Goal: Information Seeking & Learning: Learn about a topic

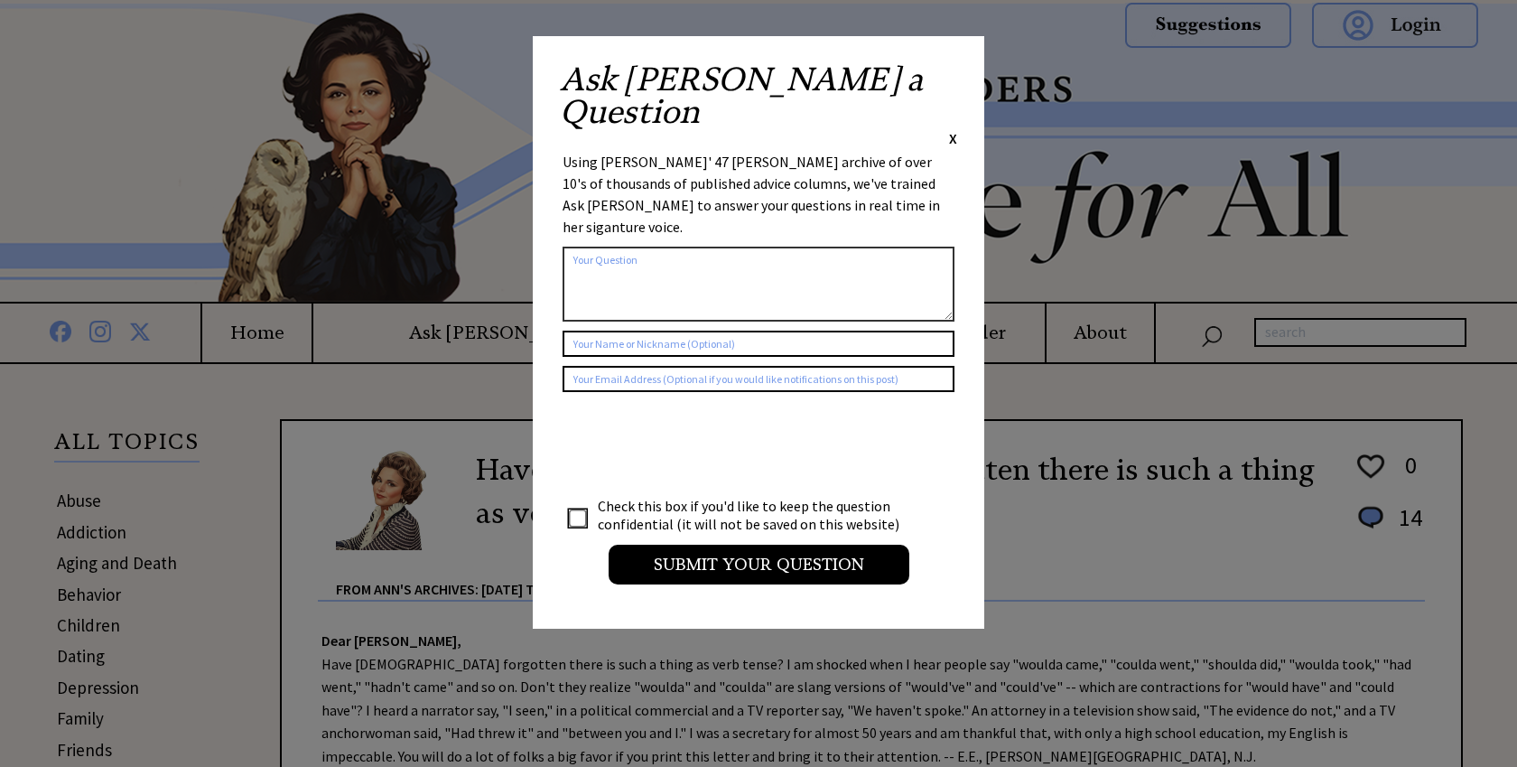
click at [951, 129] on span "X" at bounding box center [953, 138] width 8 height 18
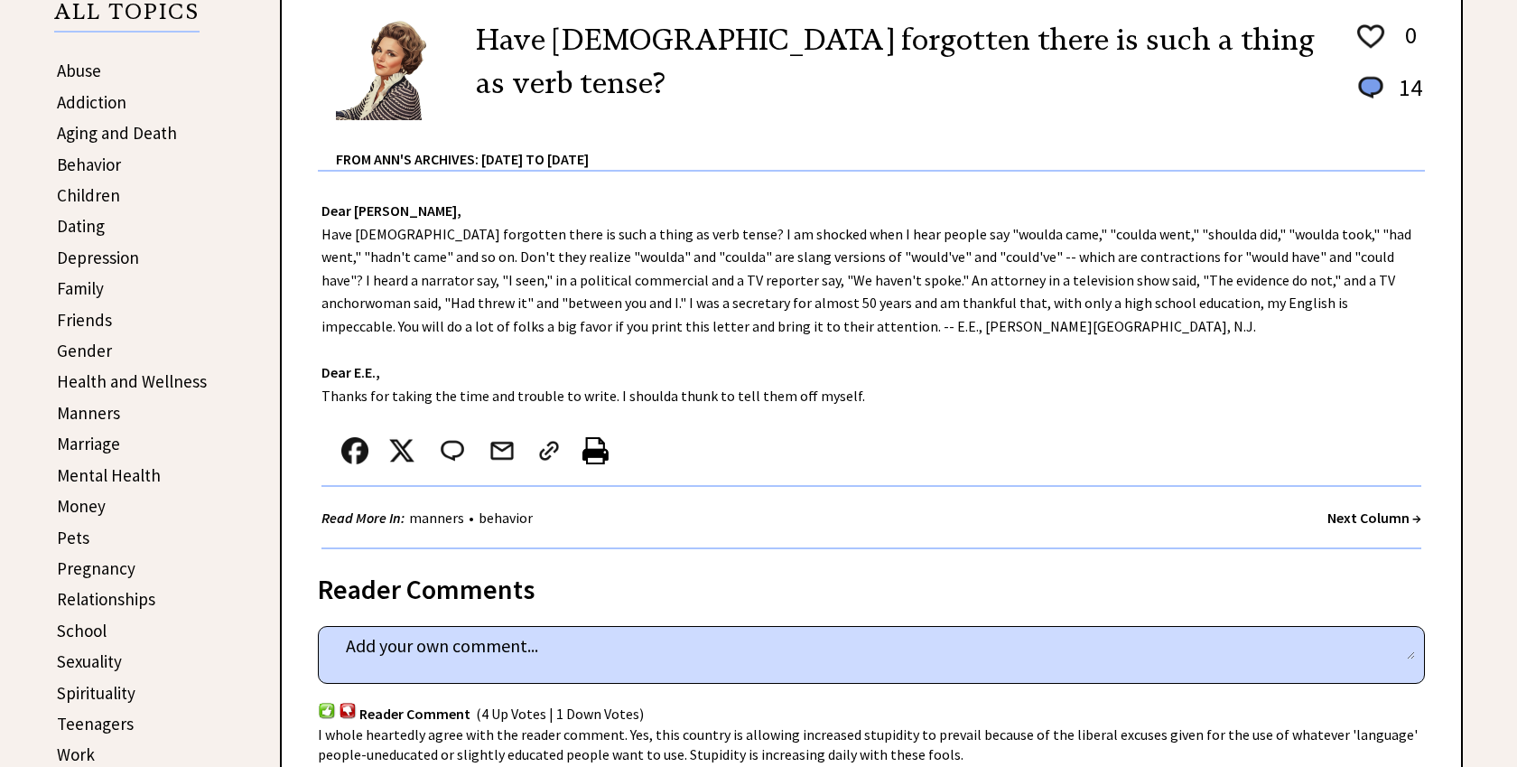
scroll to position [433, 0]
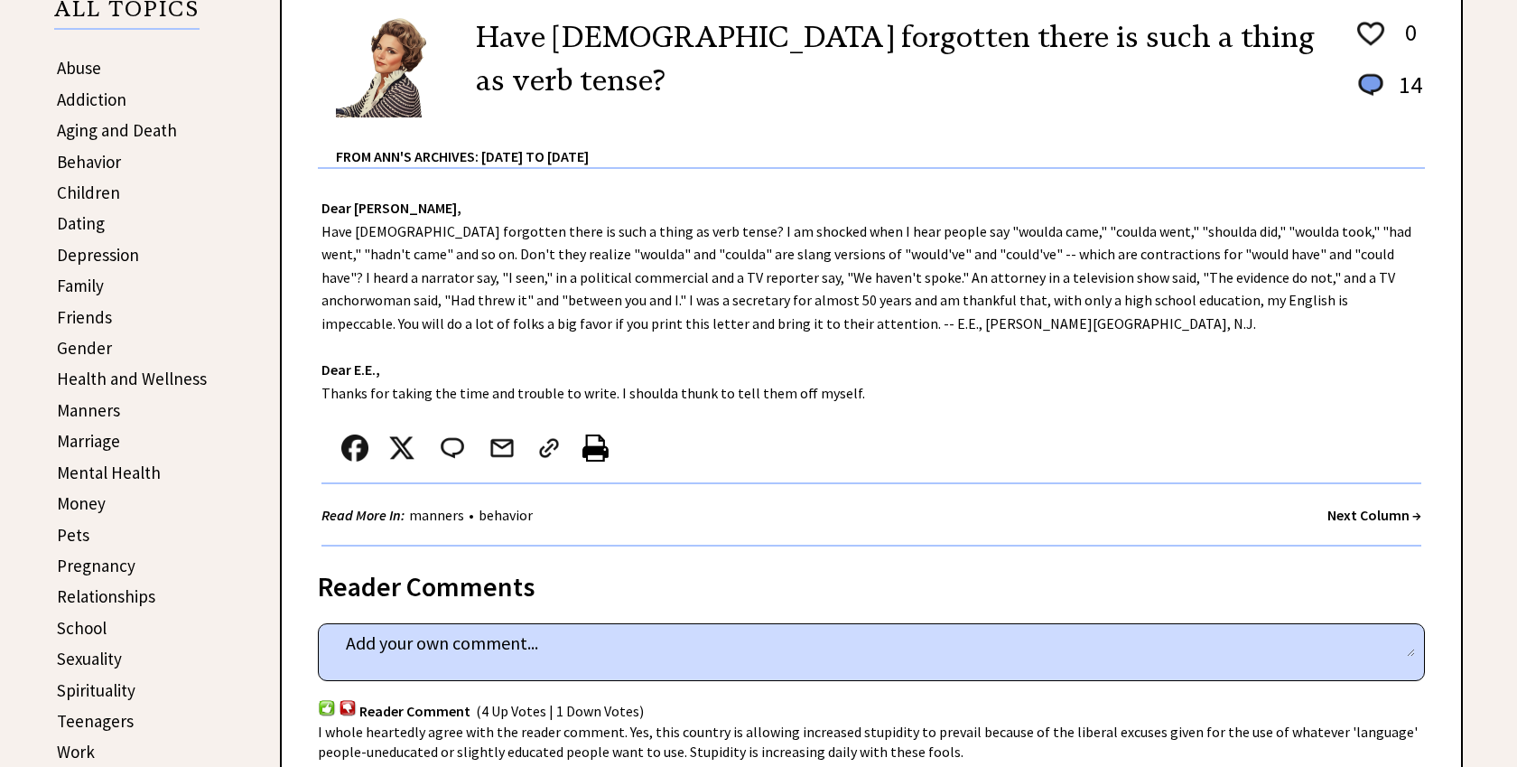
click at [80, 598] on link "Relationships" at bounding box center [106, 596] width 98 height 22
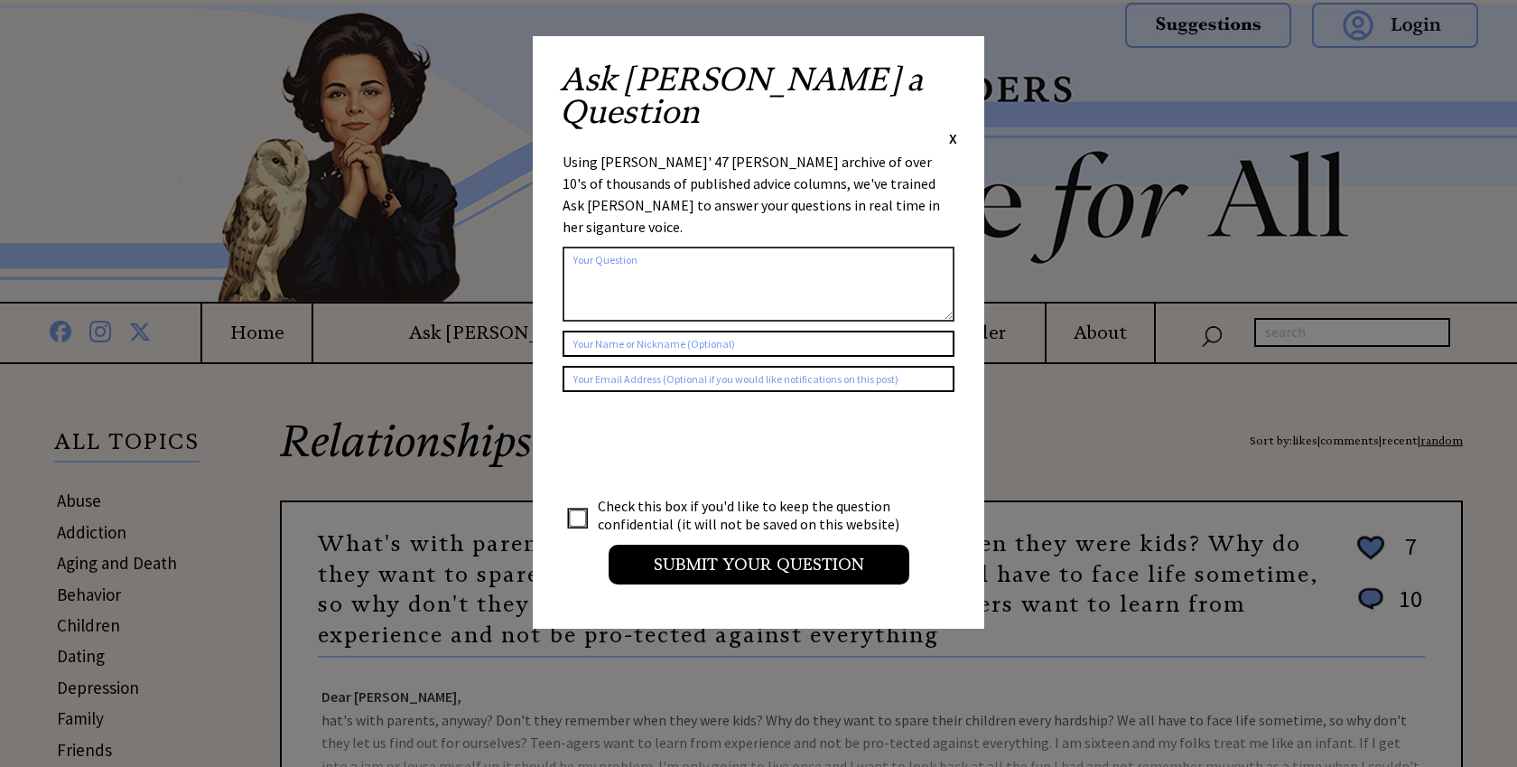
click at [953, 129] on span "X" at bounding box center [953, 138] width 8 height 18
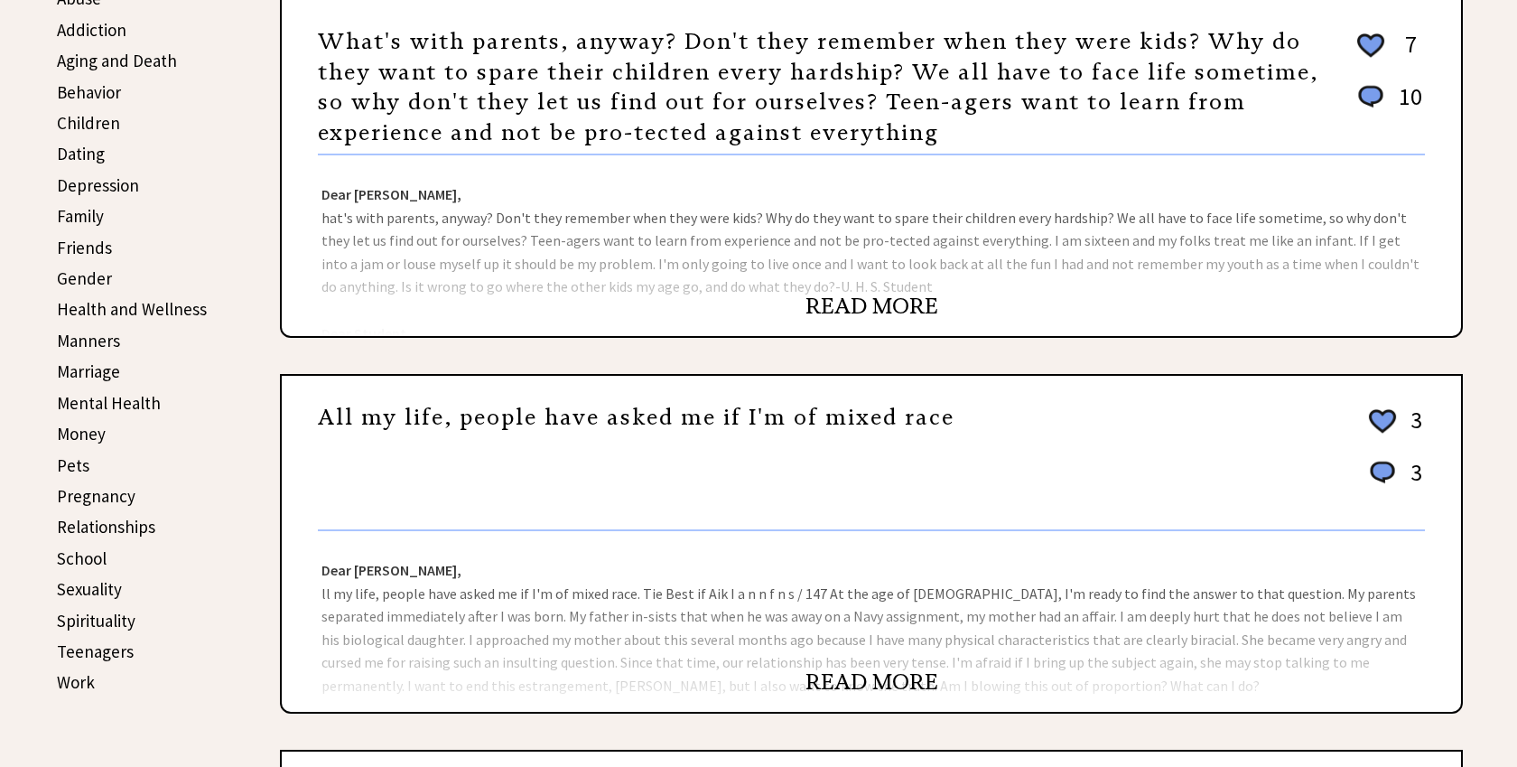
scroll to position [514, 0]
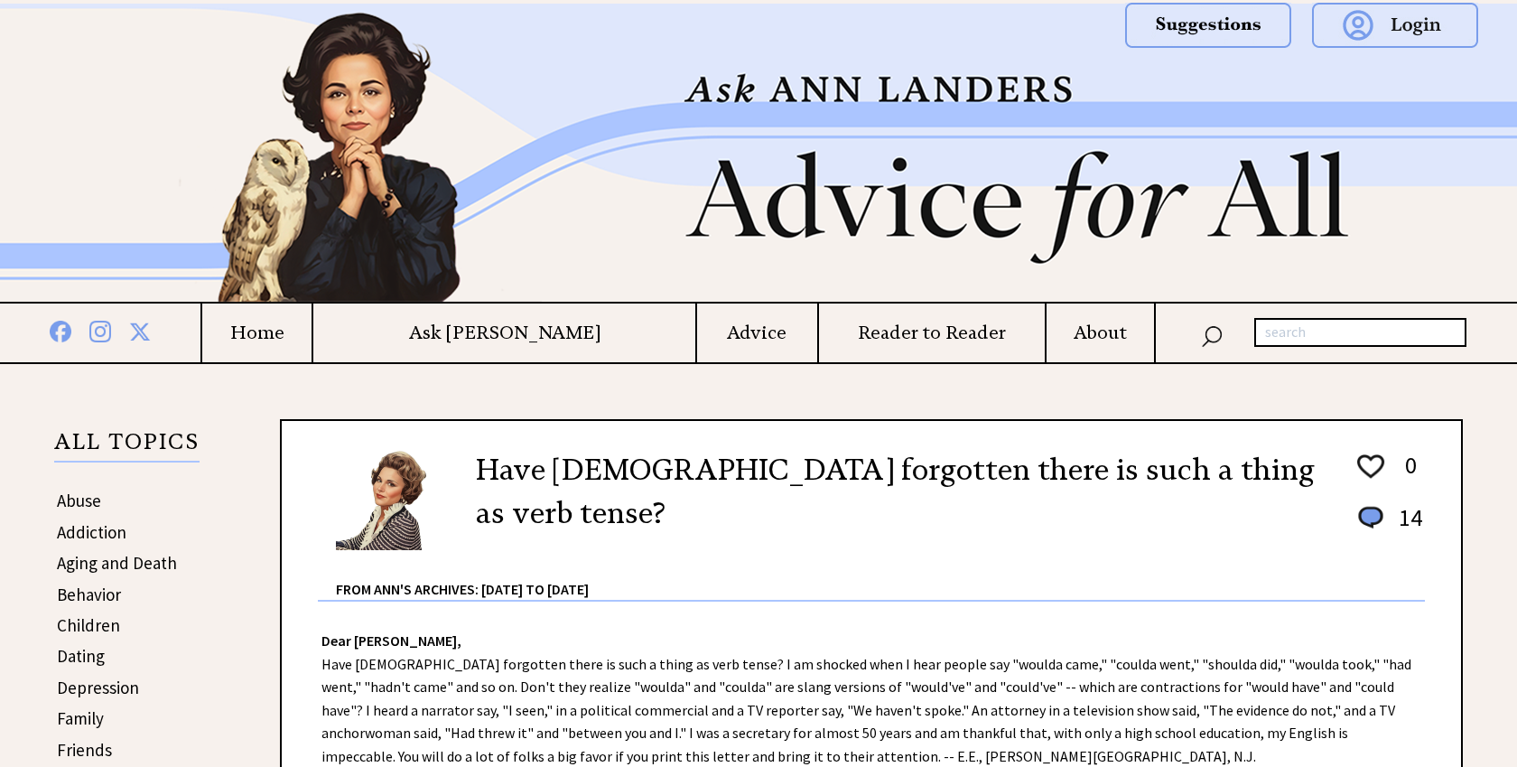
scroll to position [433, 0]
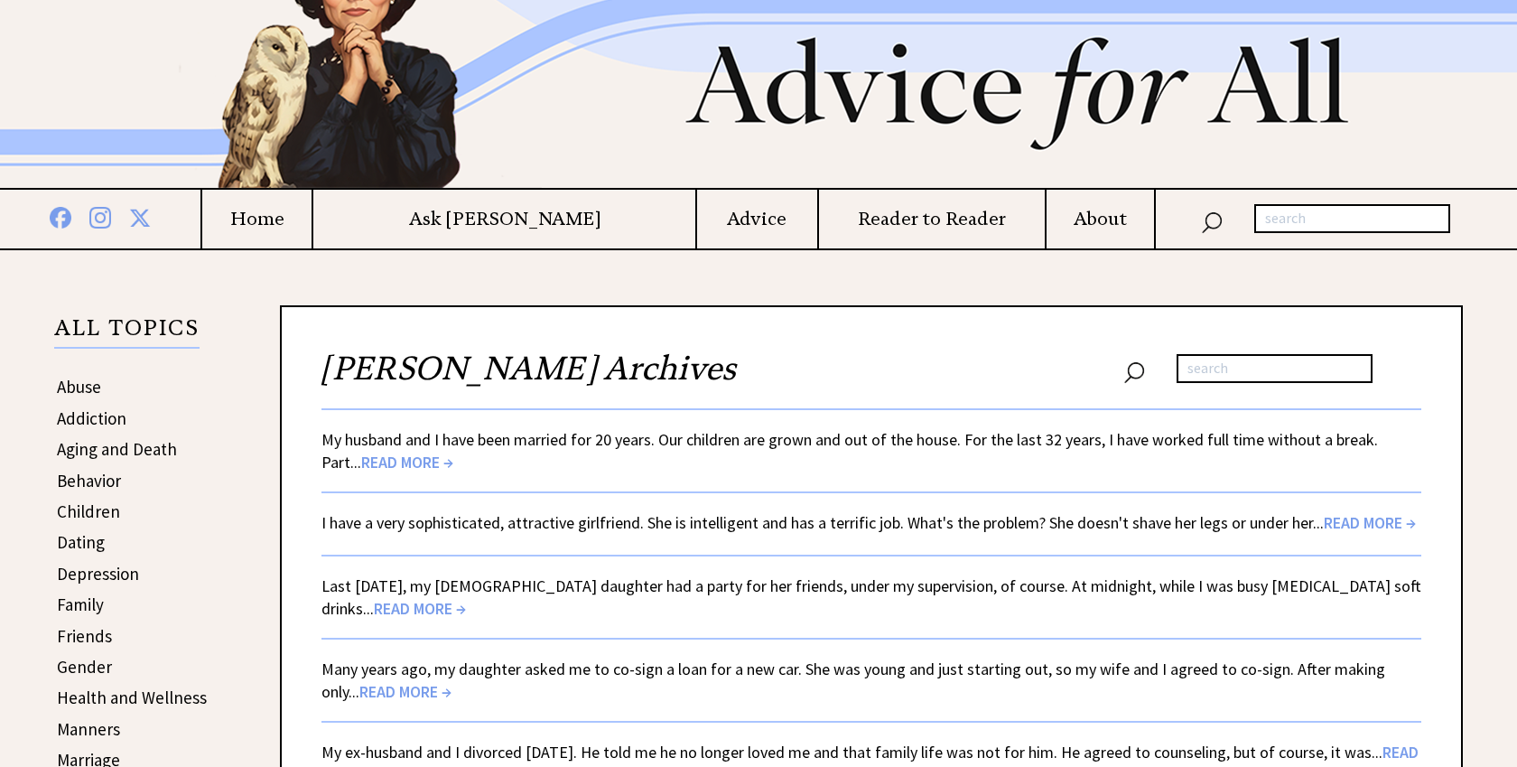
scroll to position [118, 0]
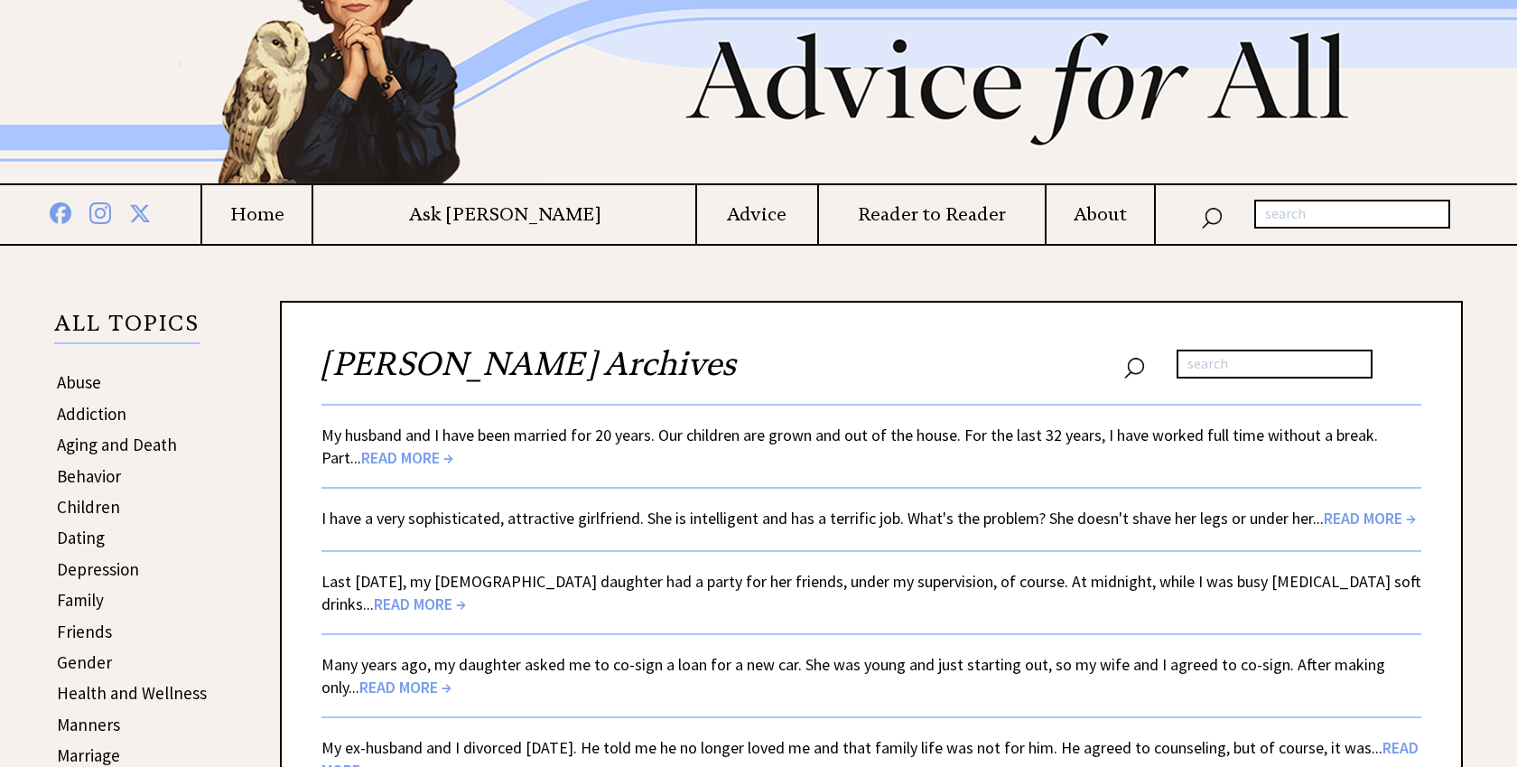
click at [377, 457] on span "READ MORE →" at bounding box center [407, 457] width 92 height 21
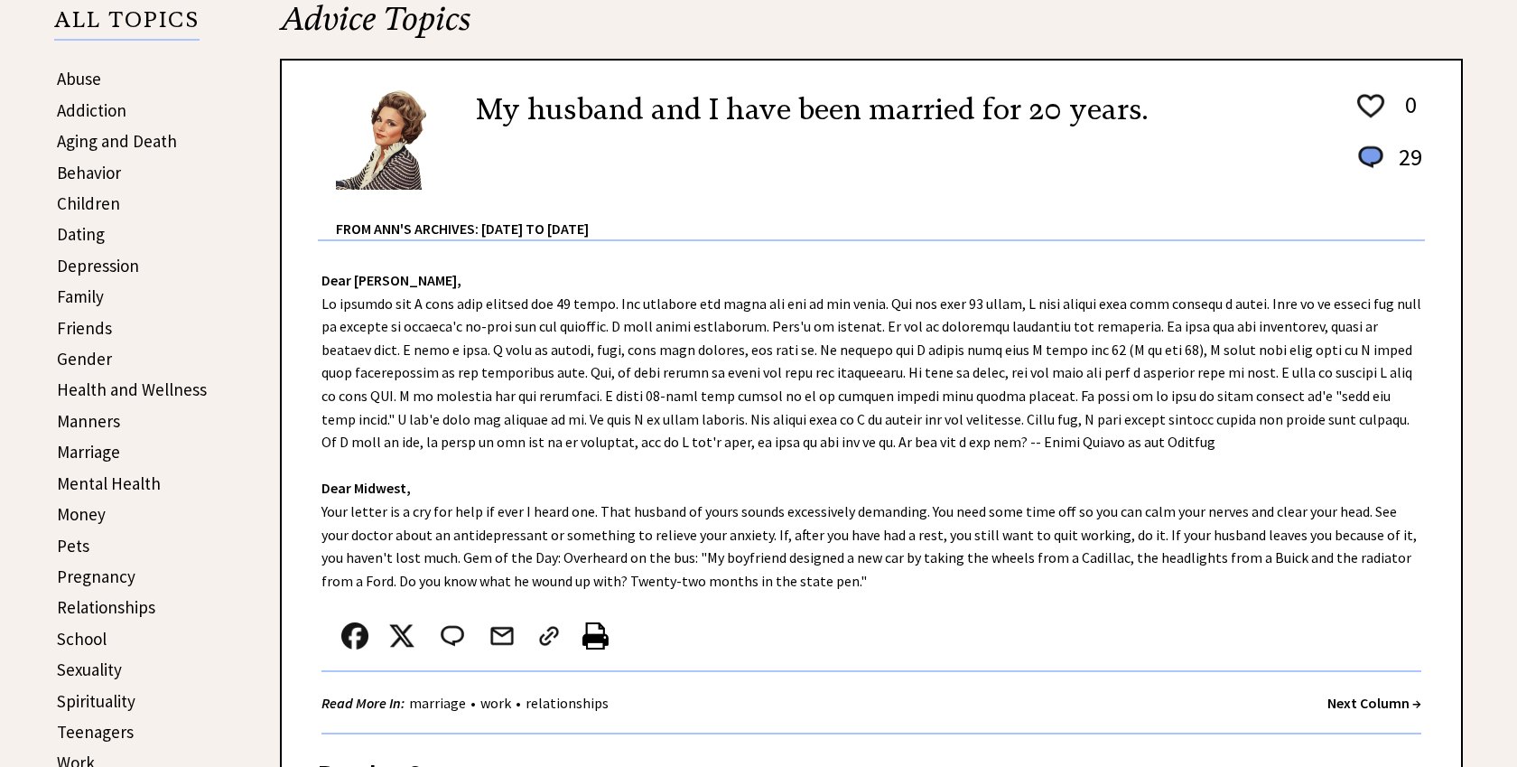
scroll to position [415, 0]
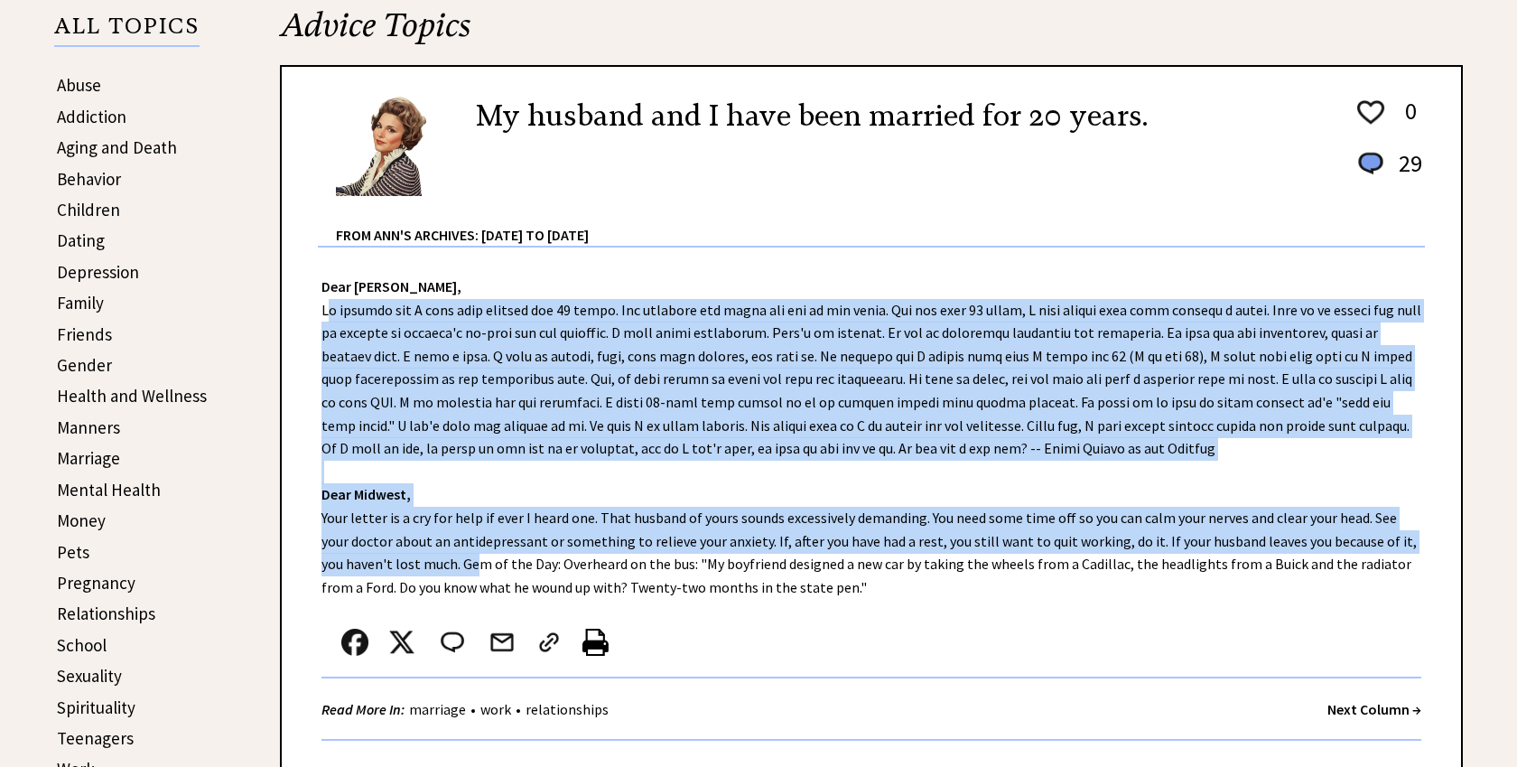
drag, startPoint x: 324, startPoint y: 307, endPoint x: 436, endPoint y: 549, distance: 266.7
click at [436, 549] on div "Dear Ann Landers, Dear Midwest, Your letter is a cry for help if ever I heard o…" at bounding box center [872, 493] width 1180 height 493
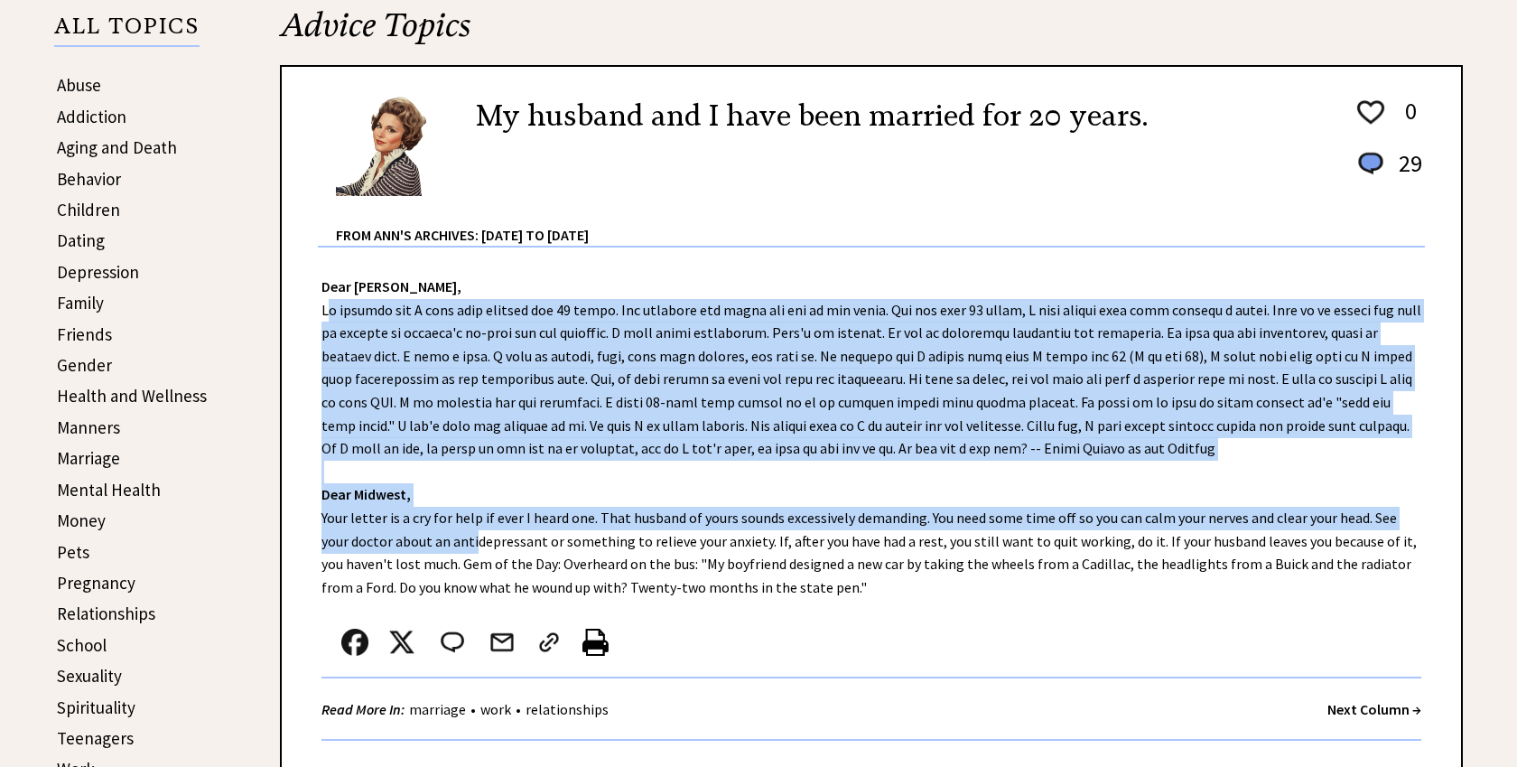
copy div "My husband and I have been married for 20 years. Our children are grown and out…"
click at [438, 536] on div "Dear Ann Landers, Dear Midwest, Your letter is a cry for help if ever I heard o…" at bounding box center [872, 493] width 1180 height 493
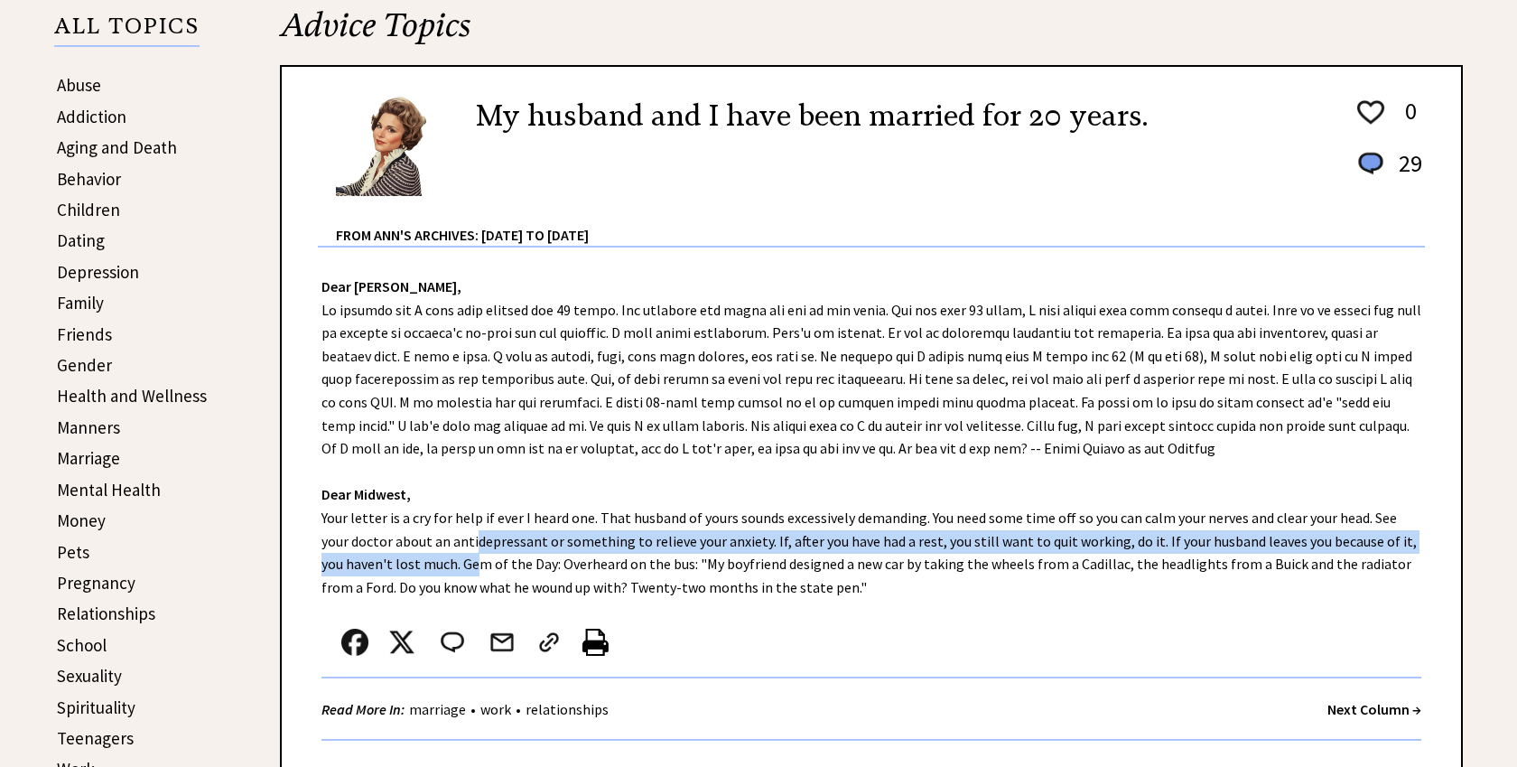
drag, startPoint x: 438, startPoint y: 536, endPoint x: 436, endPoint y: 564, distance: 27.2
click at [436, 564] on div "Dear Ann Landers, Dear Midwest, Your letter is a cry for help if ever I heard o…" at bounding box center [872, 493] width 1180 height 493
copy div "tidepressant or something to relieve your anxiety. If, after you have had a res…"
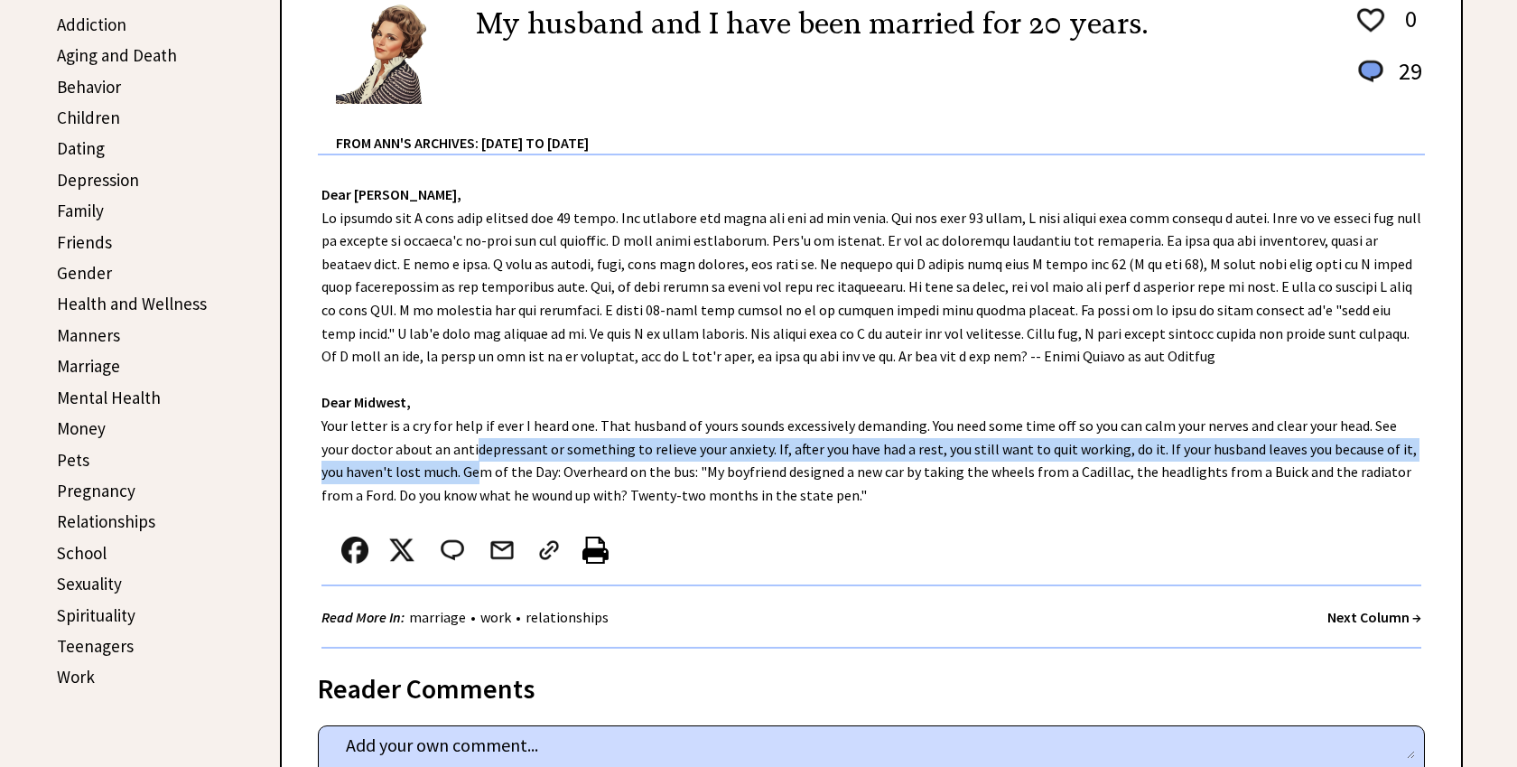
scroll to position [509, 0]
click at [78, 237] on link "Friends" at bounding box center [84, 240] width 55 height 22
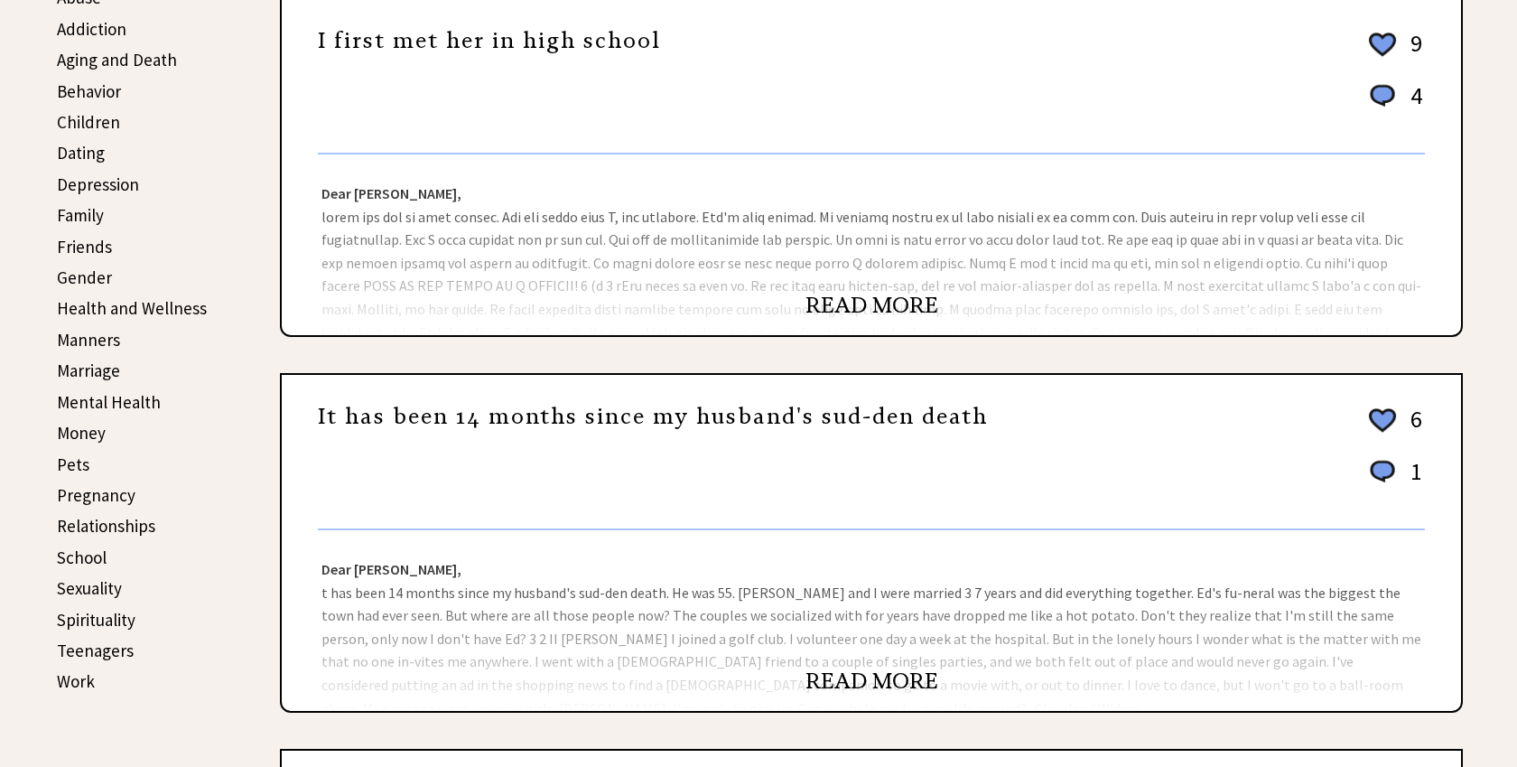
scroll to position [512, 0]
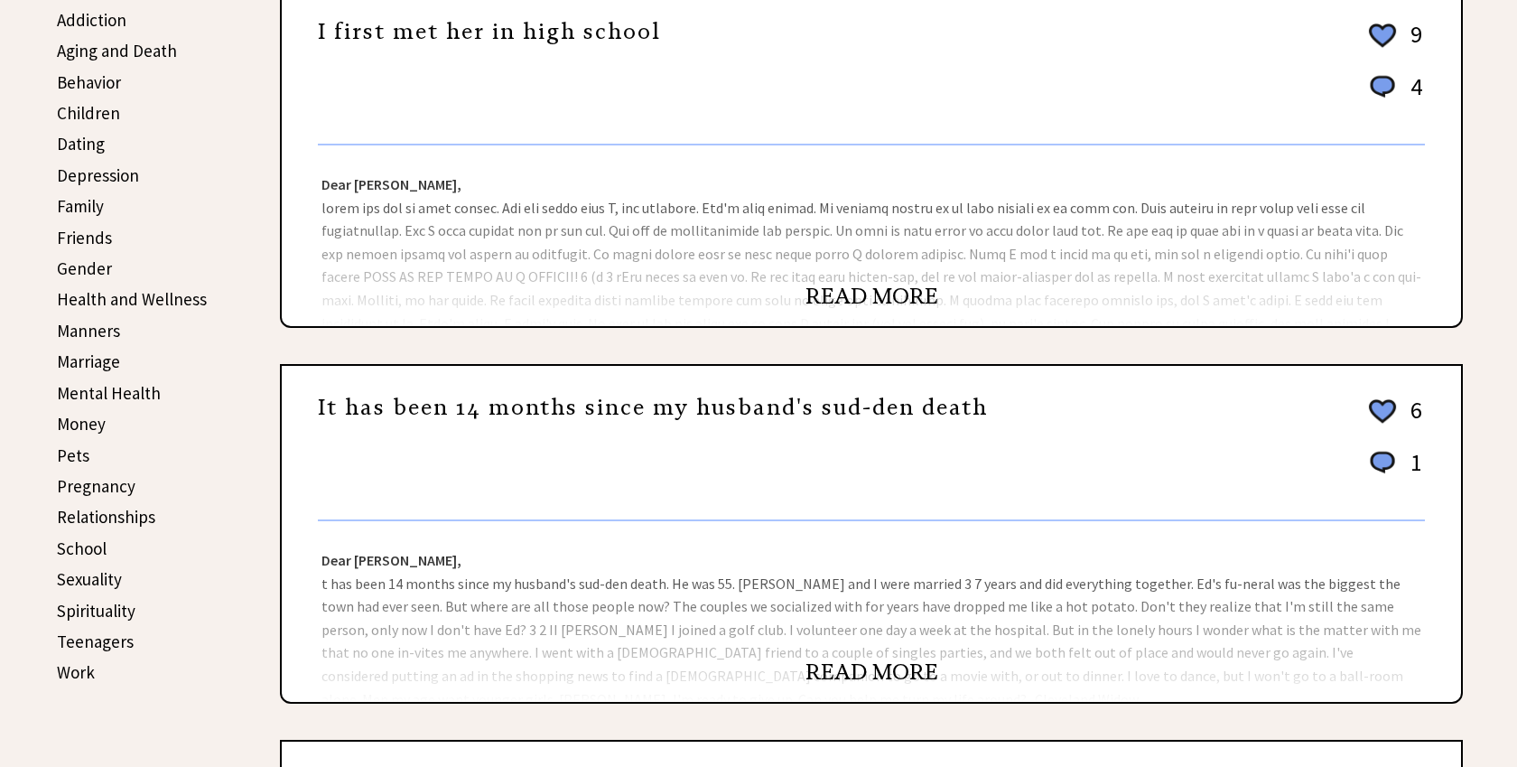
click at [868, 289] on link "READ MORE" at bounding box center [872, 296] width 133 height 27
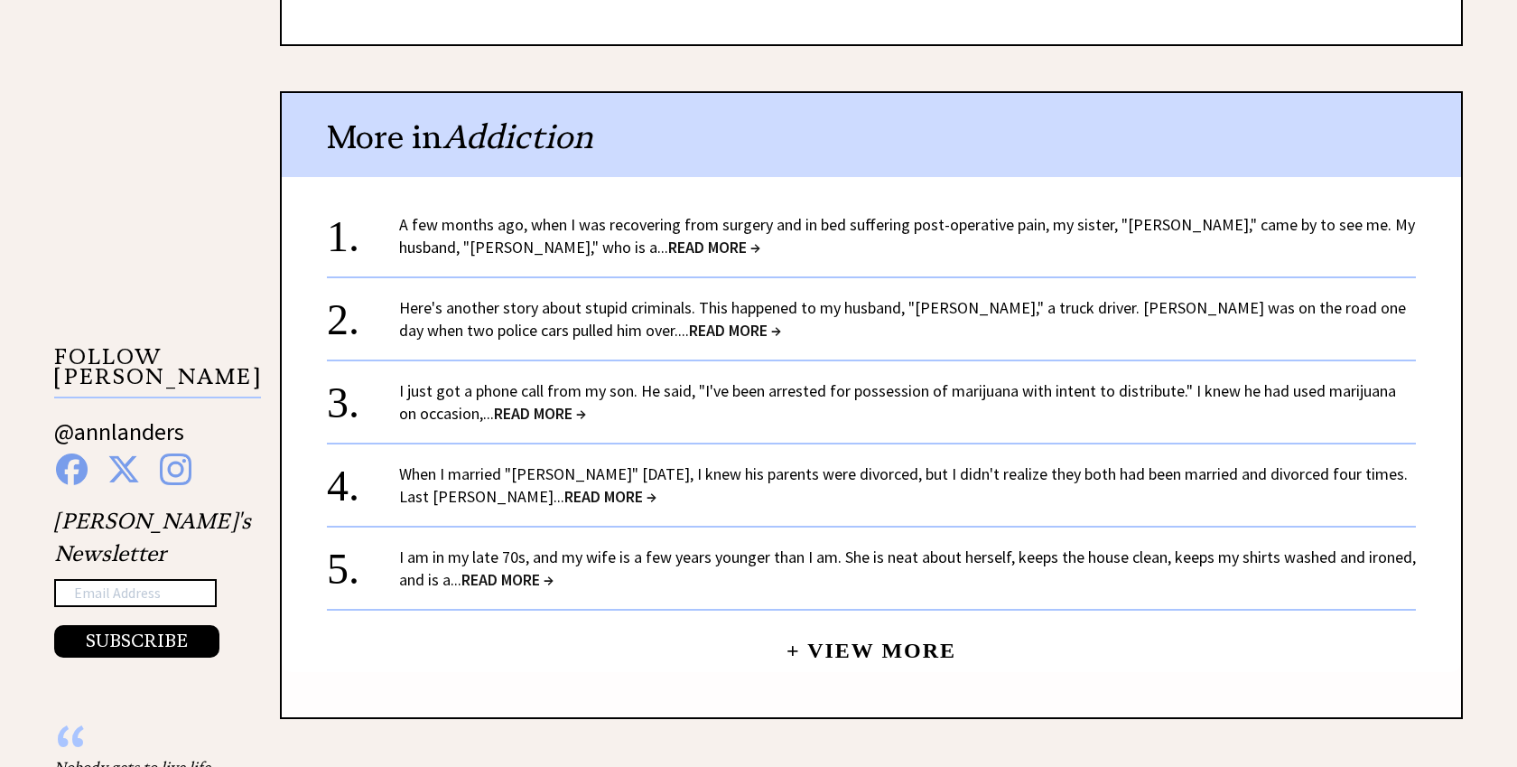
scroll to position [1551, 0]
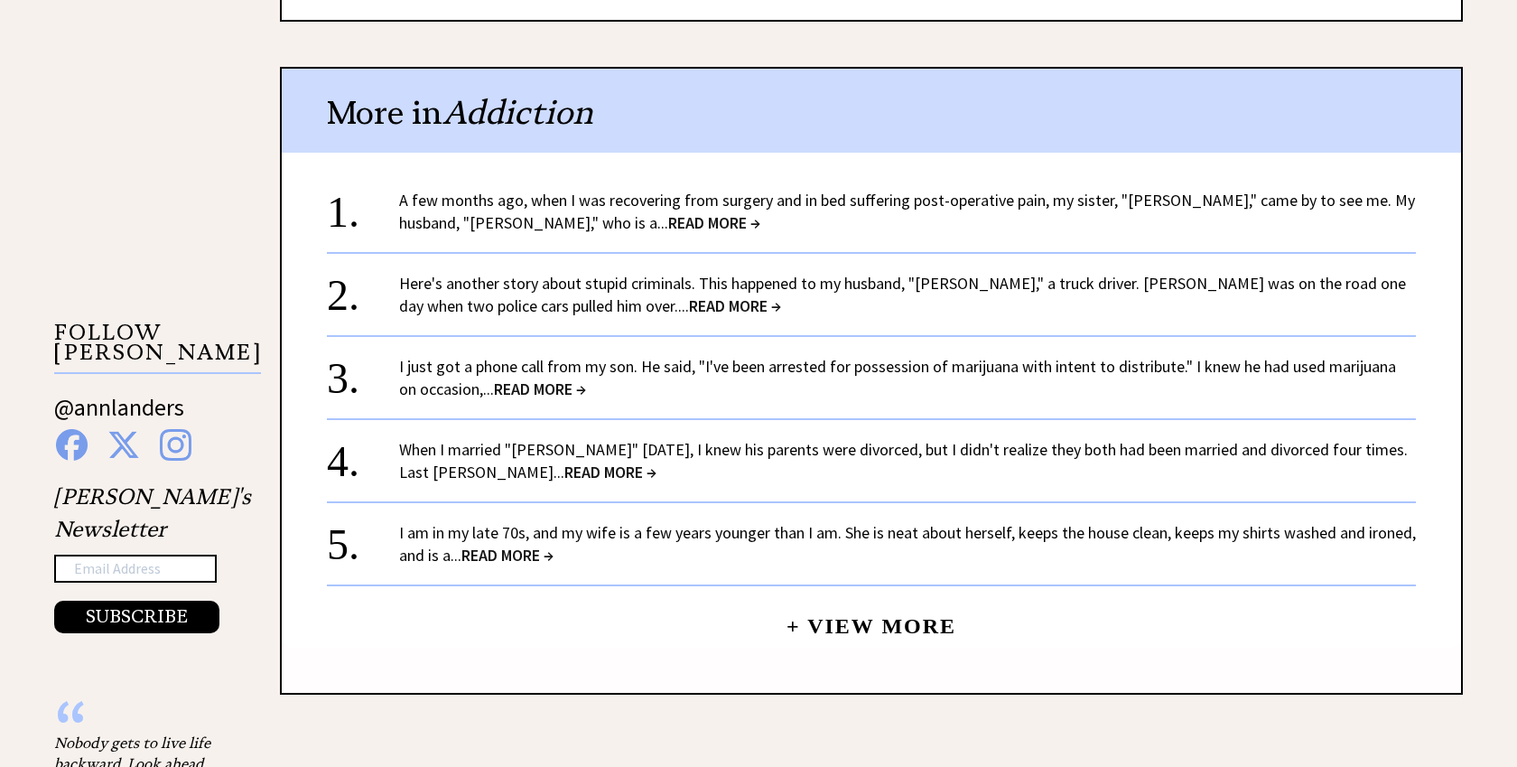
click at [822, 599] on link "+ View More" at bounding box center [872, 618] width 170 height 39
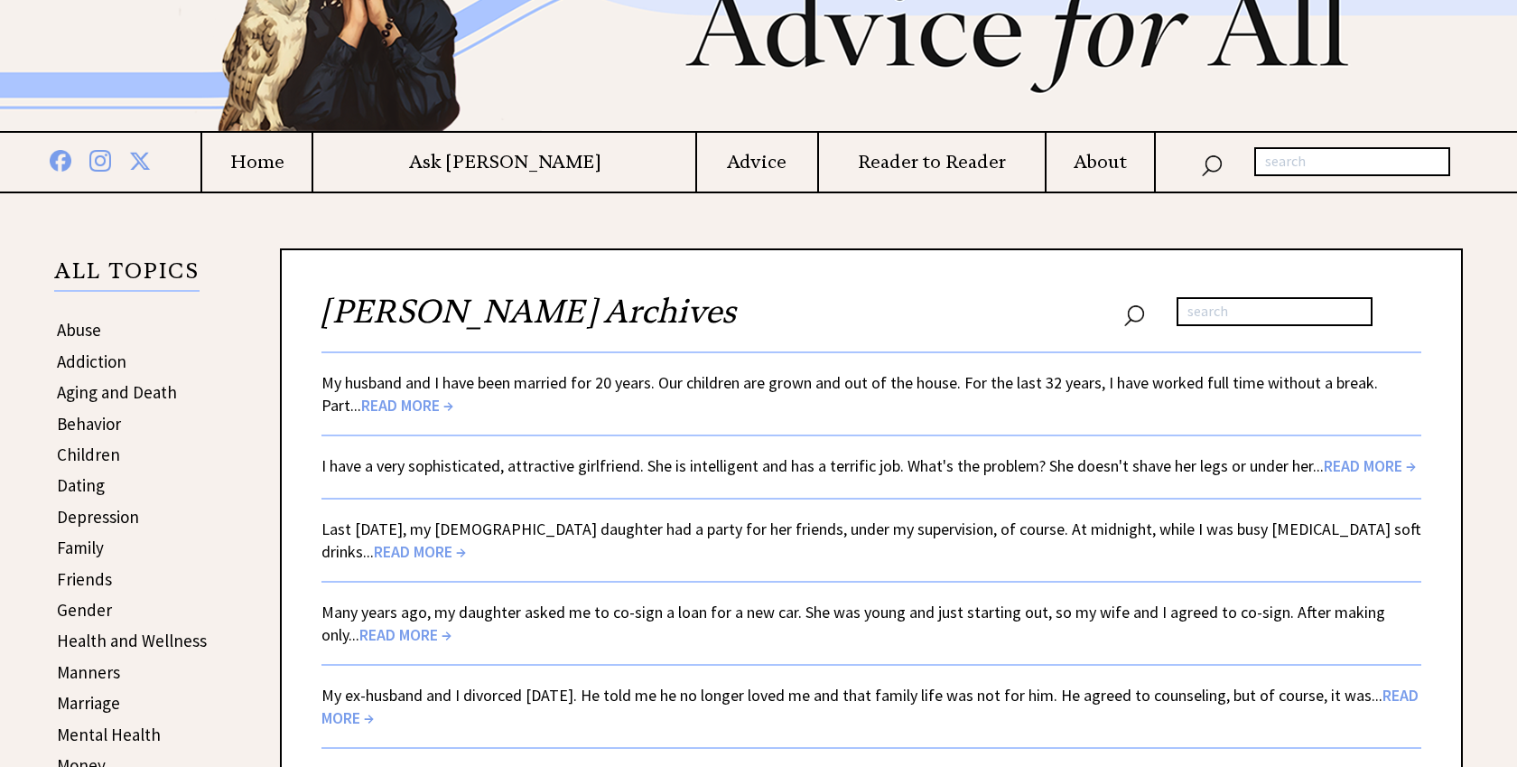
scroll to position [174, 0]
